Goal: Task Accomplishment & Management: Check status

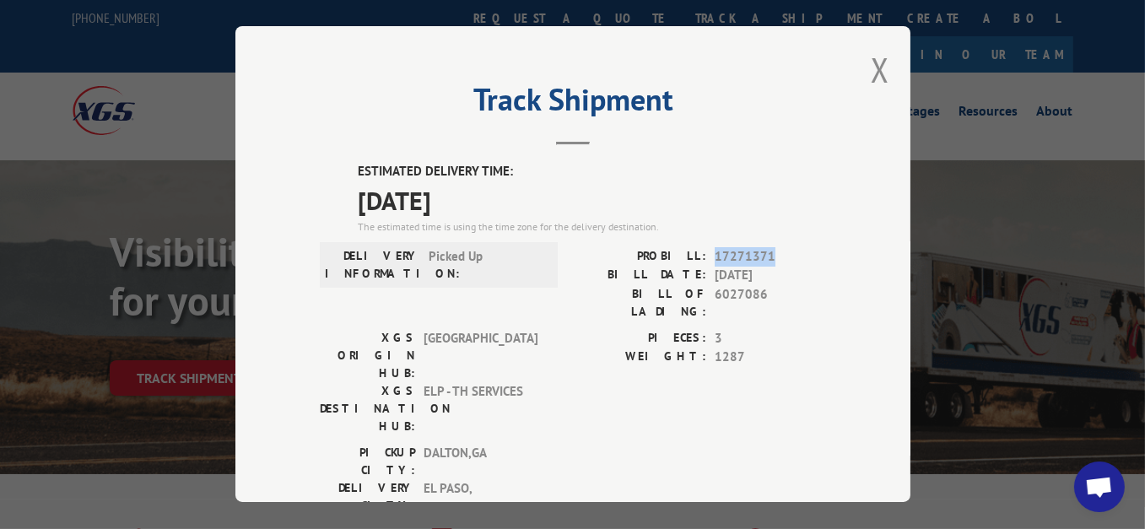
drag, startPoint x: 765, startPoint y: 249, endPoint x: 709, endPoint y: 253, distance: 55.8
click at [715, 253] on span "17271371" at bounding box center [770, 256] width 111 height 19
copy span "17271371"
click at [871, 74] on button "Close modal" at bounding box center [880, 69] width 19 height 45
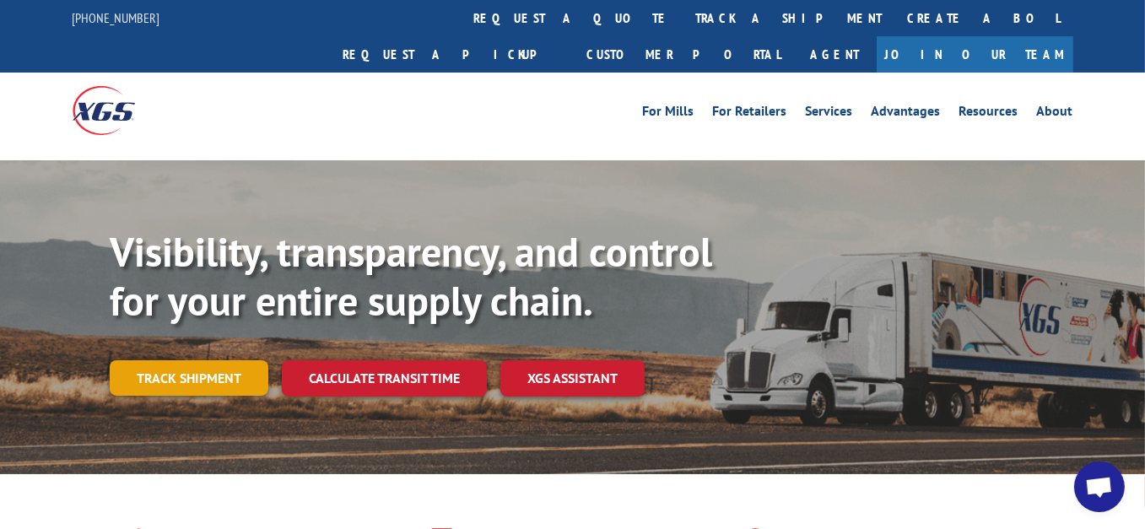
click at [175, 360] on link "Track shipment" at bounding box center [189, 377] width 159 height 35
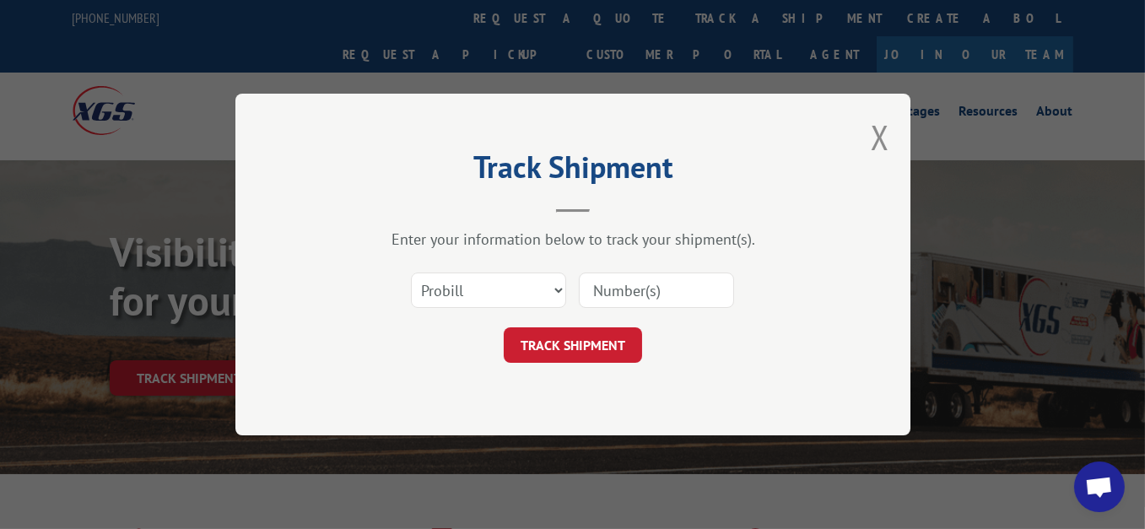
click at [664, 291] on input at bounding box center [656, 289] width 155 height 35
paste input "17271371"
type input "17271371"
click at [580, 353] on button "TRACK SHIPMENT" at bounding box center [573, 344] width 138 height 35
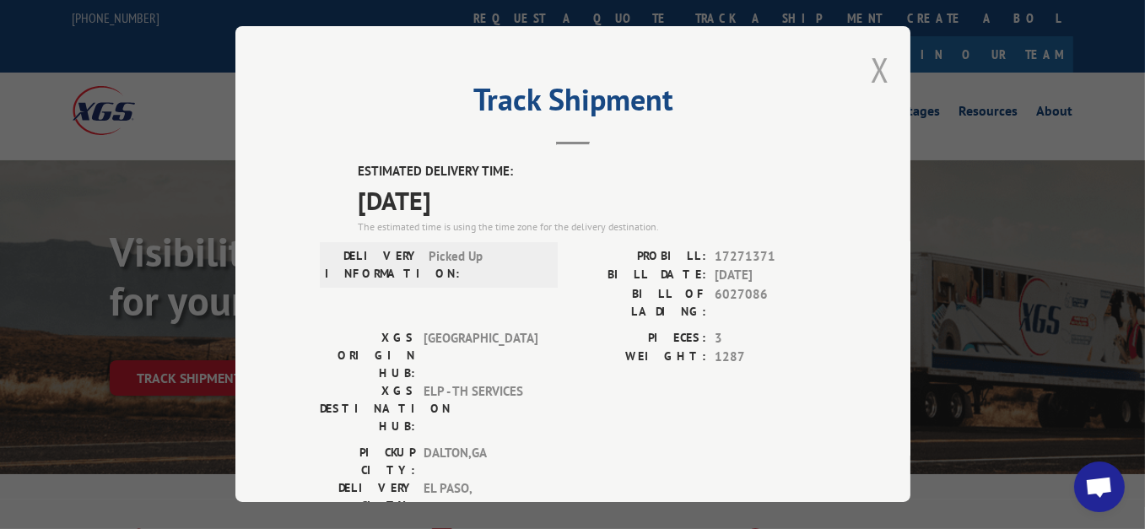
click at [874, 57] on button "Close modal" at bounding box center [880, 69] width 19 height 45
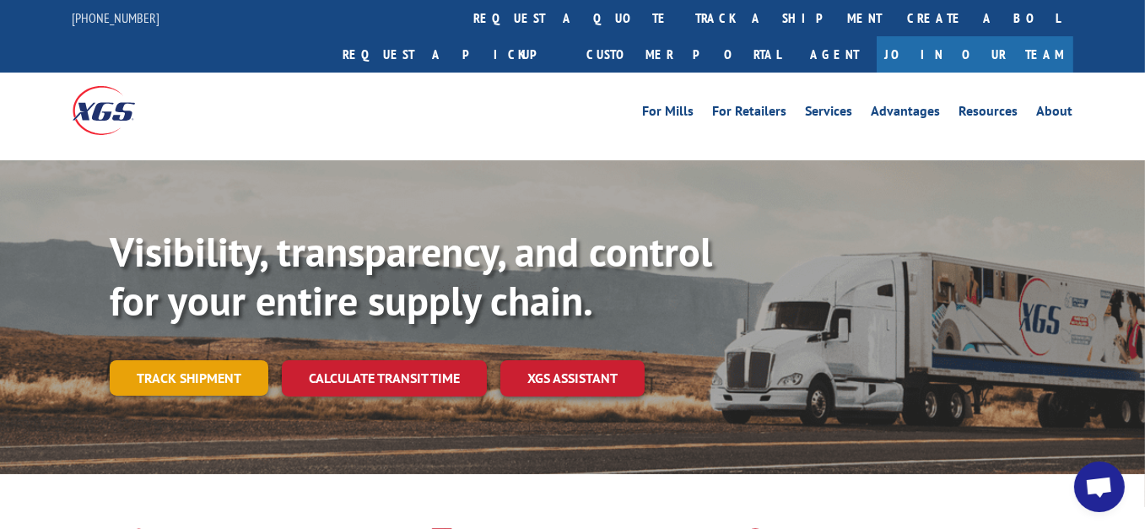
click at [228, 360] on link "Track shipment" at bounding box center [189, 377] width 159 height 35
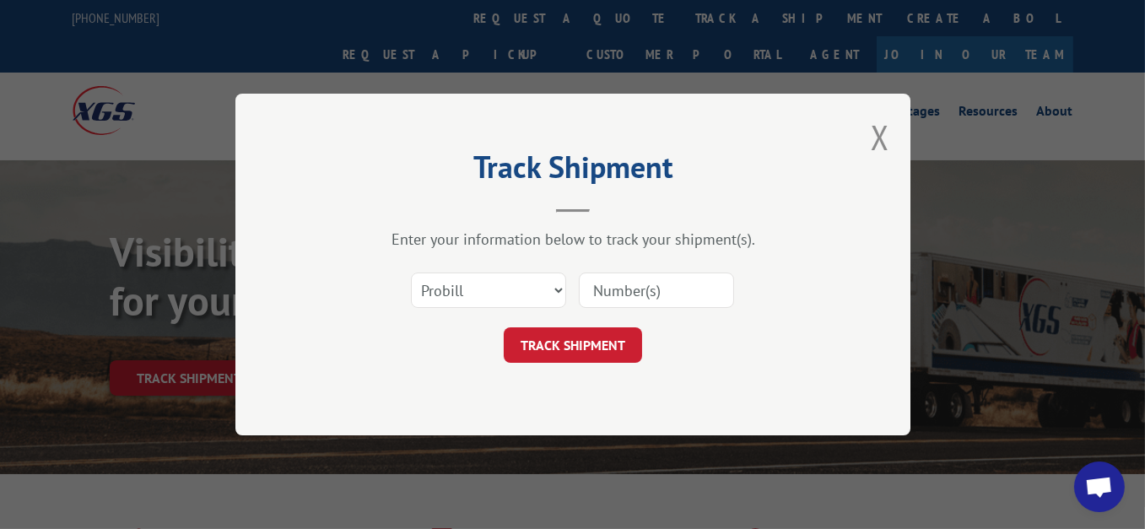
click at [607, 284] on input at bounding box center [656, 289] width 155 height 35
paste input "17472099"
type input "17472099"
click at [588, 342] on button "TRACK SHIPMENT" at bounding box center [573, 344] width 138 height 35
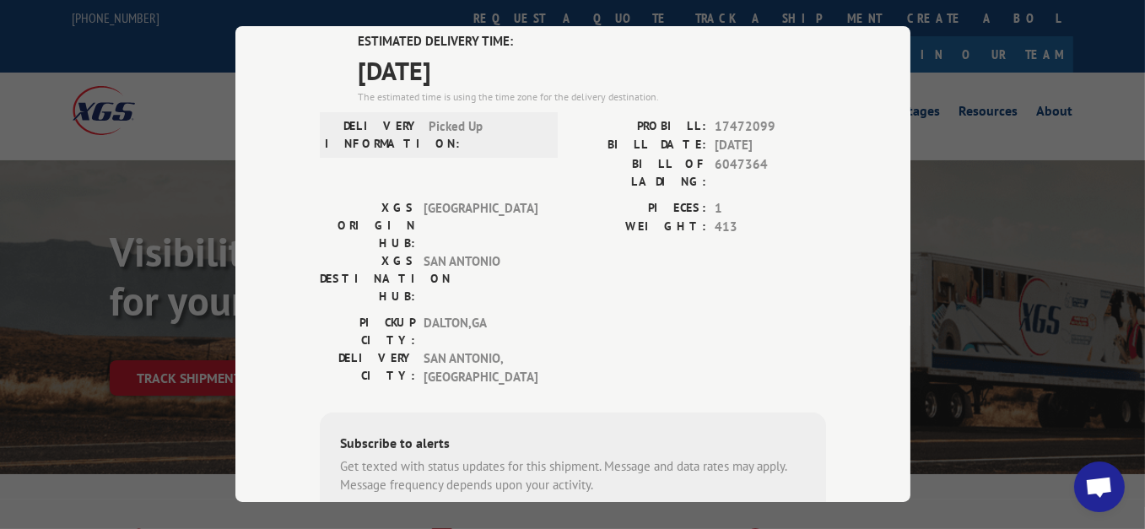
scroll to position [169, 0]
